Goal: Information Seeking & Learning: Learn about a topic

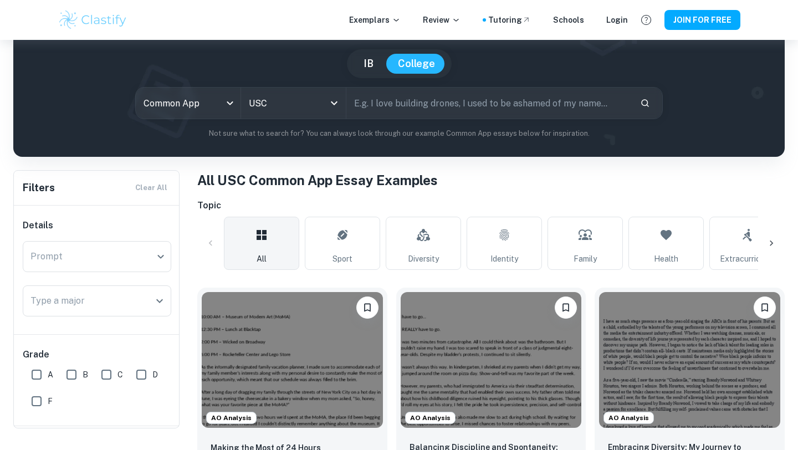
scroll to position [94, 0]
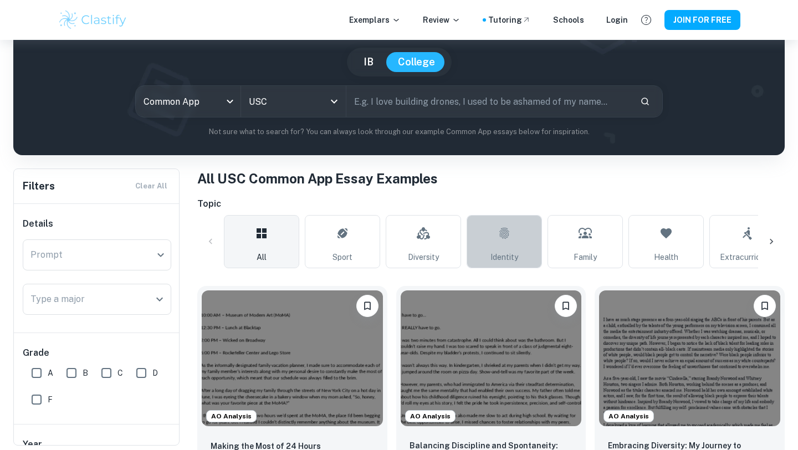
click at [511, 239] on link "Identity" at bounding box center [503, 241] width 75 height 53
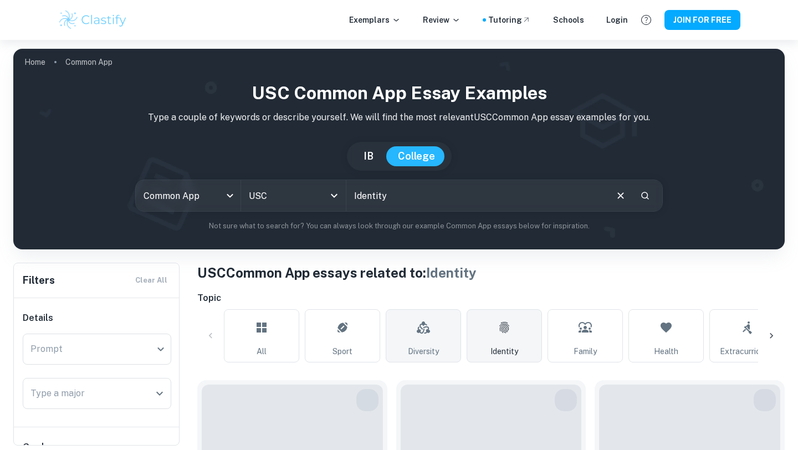
click at [422, 324] on icon at bounding box center [423, 325] width 8 height 8
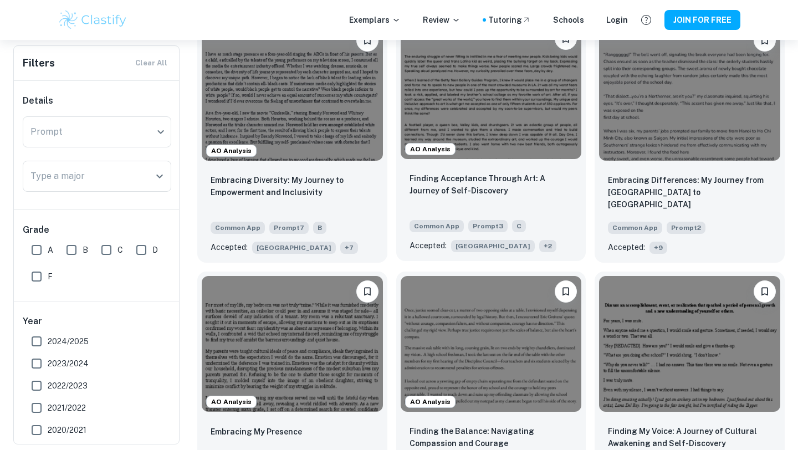
scroll to position [526, 0]
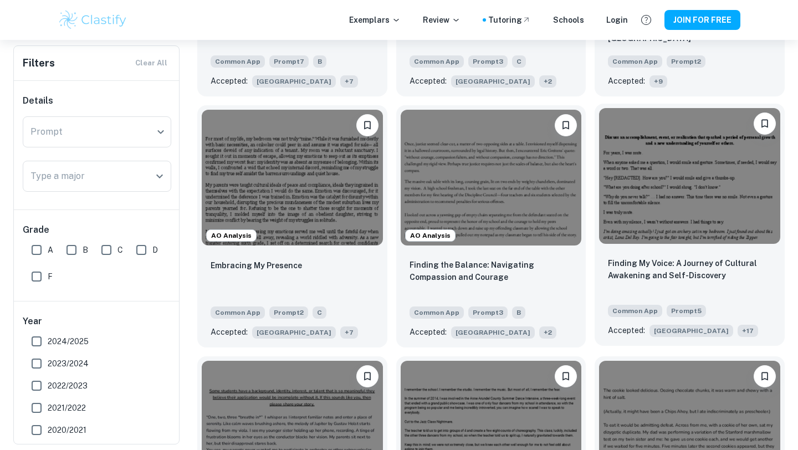
click at [661, 251] on div "Finding My Voice: A Journey of Cultural Awakening and Self-Discovery Common App…" at bounding box center [689, 296] width 190 height 97
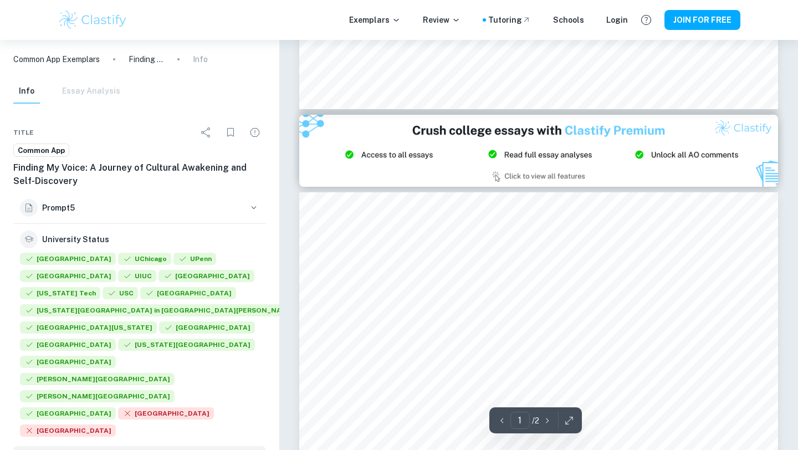
type input "2"
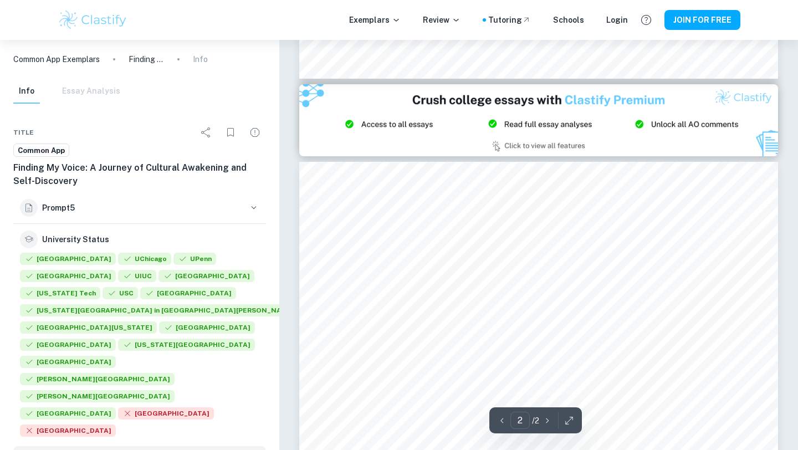
scroll to position [764, 0]
